Goal: Task Accomplishment & Management: Manage account settings

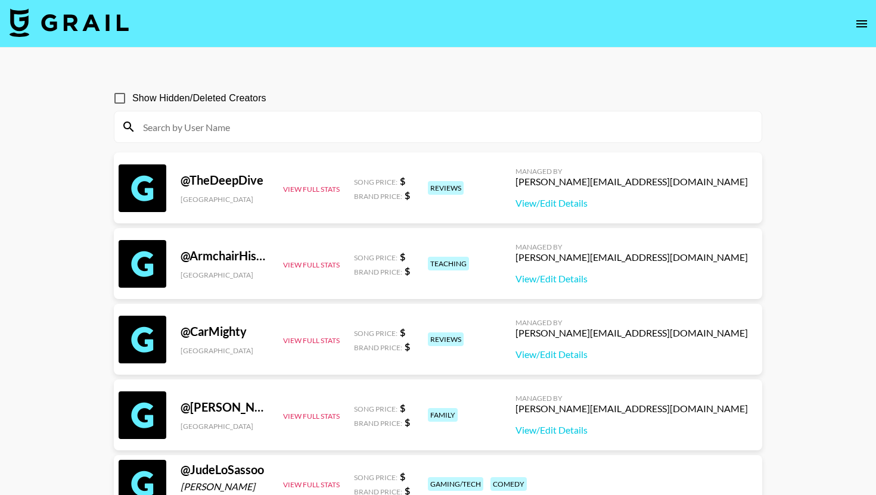
click at [858, 21] on icon "open drawer" at bounding box center [862, 24] width 14 height 14
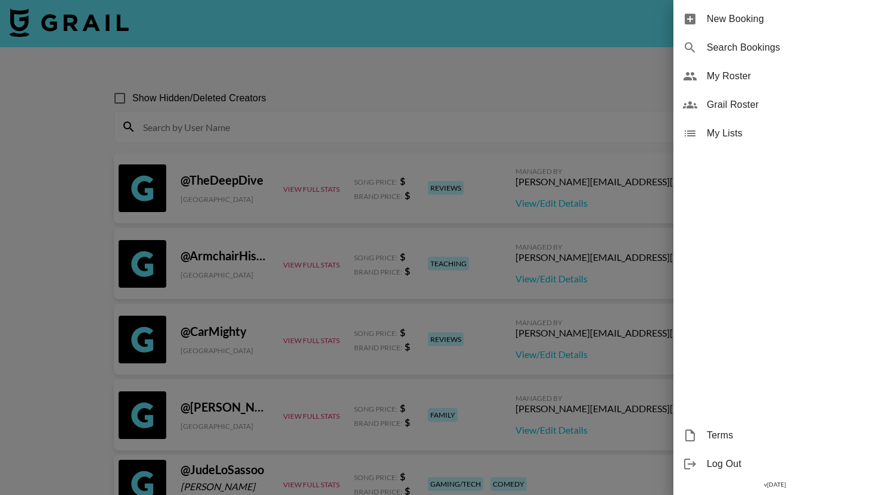
click at [755, 84] on div "My Roster" at bounding box center [774, 76] width 203 height 29
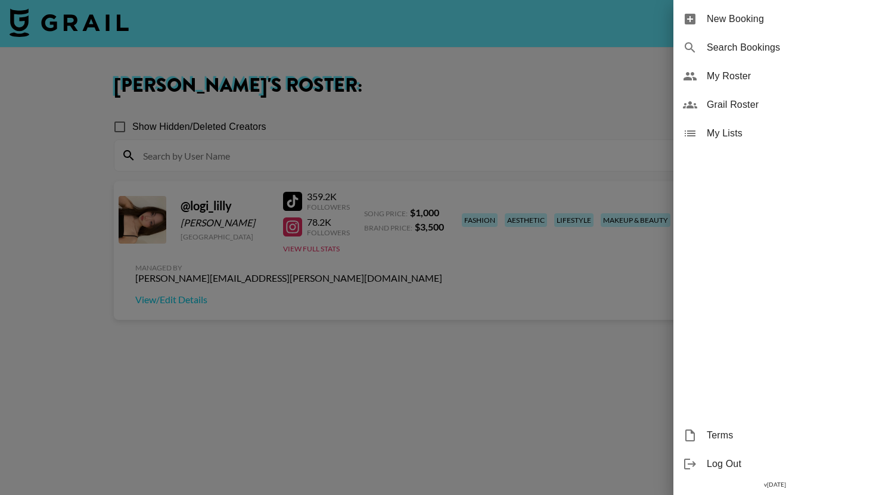
click at [602, 102] on div at bounding box center [438, 247] width 876 height 495
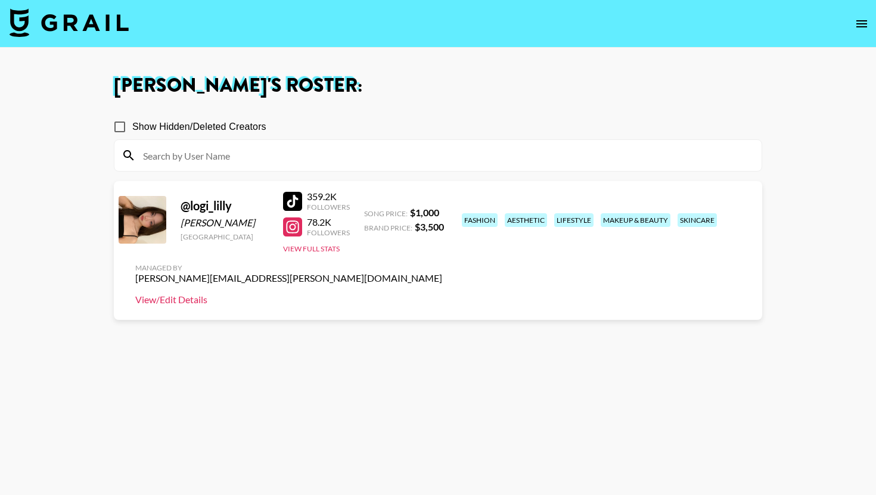
click at [442, 294] on link "View/Edit Details" at bounding box center [288, 300] width 307 height 12
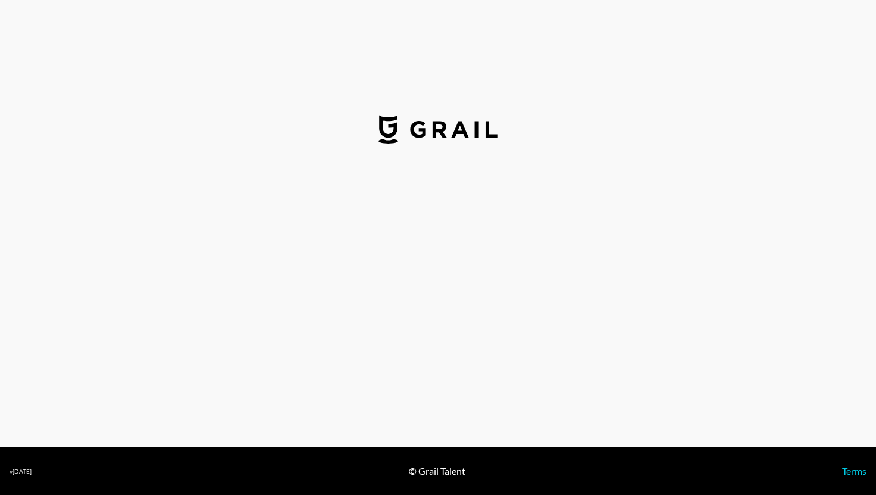
select select "USD"
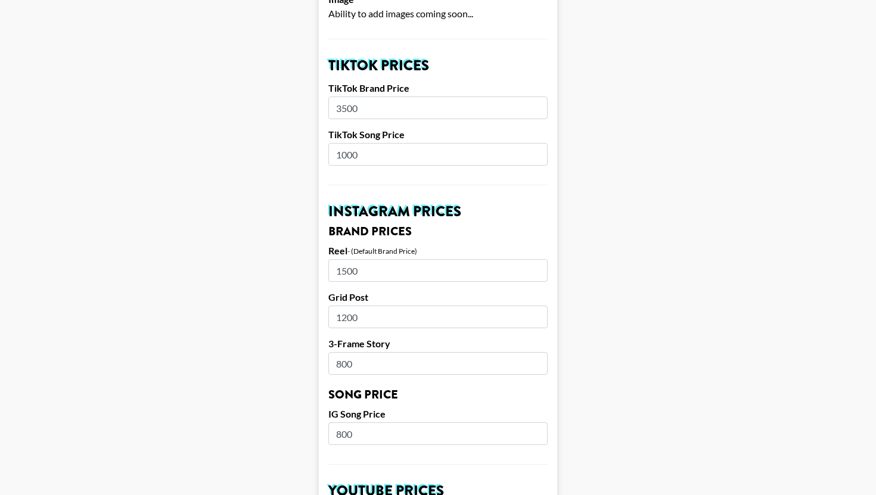
scroll to position [402, 0]
